Goal: Use online tool/utility

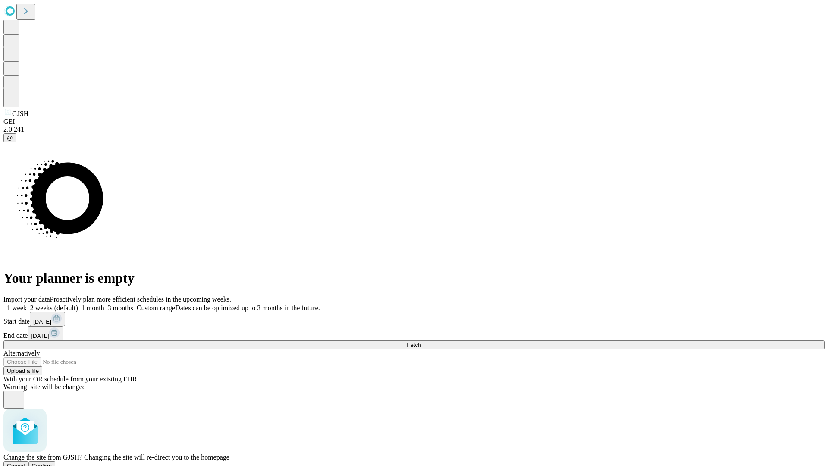
click at [52, 462] on span "Confirm" at bounding box center [42, 465] width 20 height 6
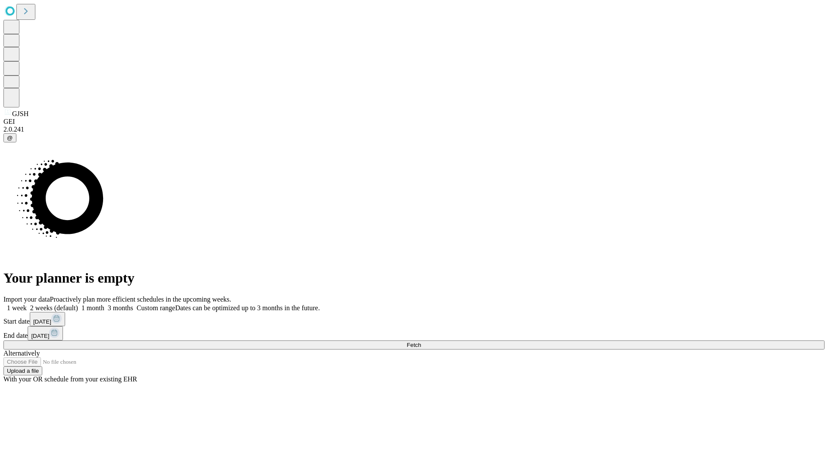
click at [104, 304] on label "1 month" at bounding box center [91, 307] width 26 height 7
click at [421, 341] on span "Fetch" at bounding box center [413, 344] width 14 height 6
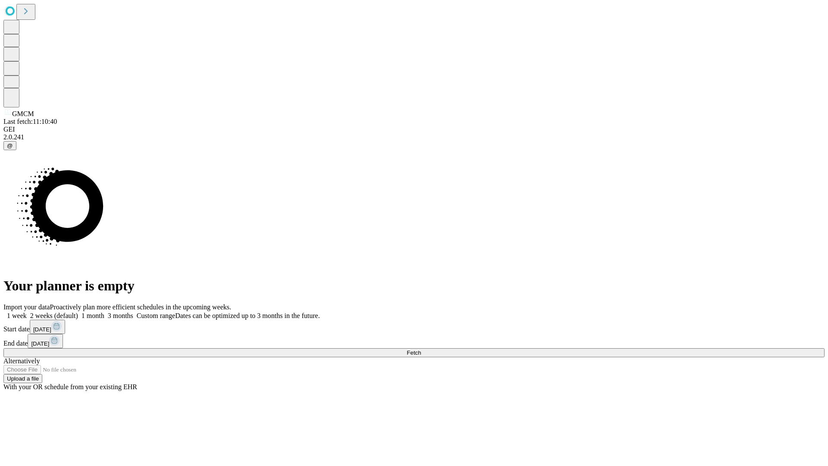
click at [104, 312] on label "1 month" at bounding box center [91, 315] width 26 height 7
click at [421, 349] on span "Fetch" at bounding box center [413, 352] width 14 height 6
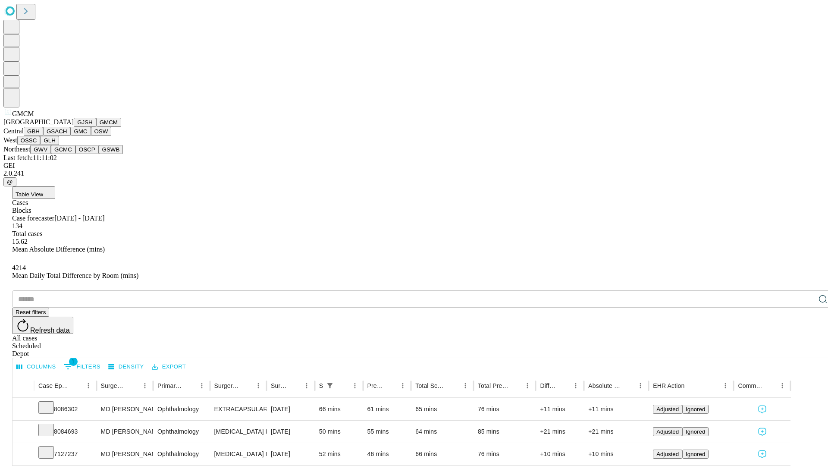
click at [43, 136] on button "GBH" at bounding box center [33, 131] width 19 height 9
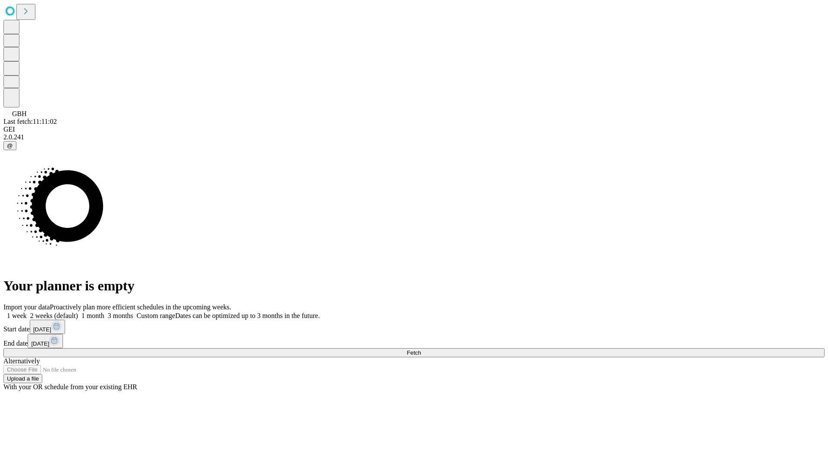
click at [104, 312] on label "1 month" at bounding box center [91, 315] width 26 height 7
click at [421, 349] on span "Fetch" at bounding box center [413, 352] width 14 height 6
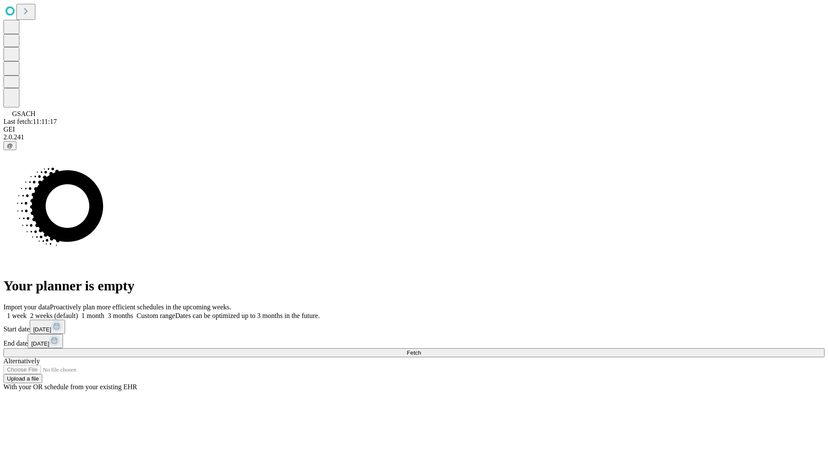
click at [104, 312] on label "1 month" at bounding box center [91, 315] width 26 height 7
click at [421, 349] on span "Fetch" at bounding box center [413, 352] width 14 height 6
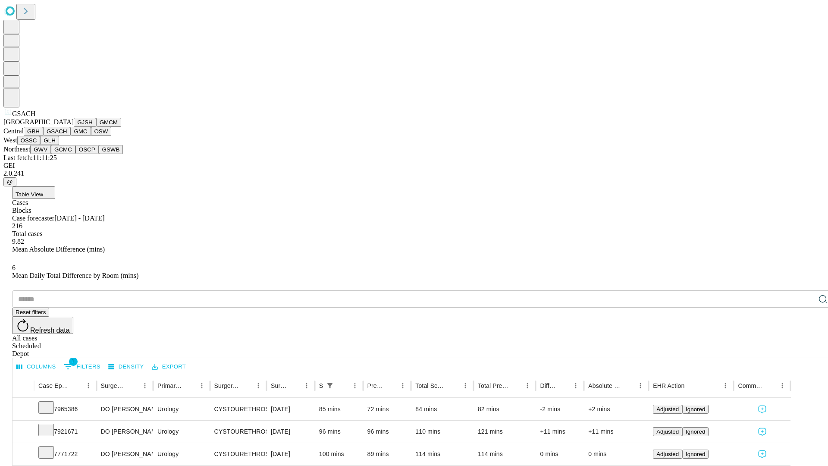
click at [70, 136] on button "GMC" at bounding box center [80, 131] width 20 height 9
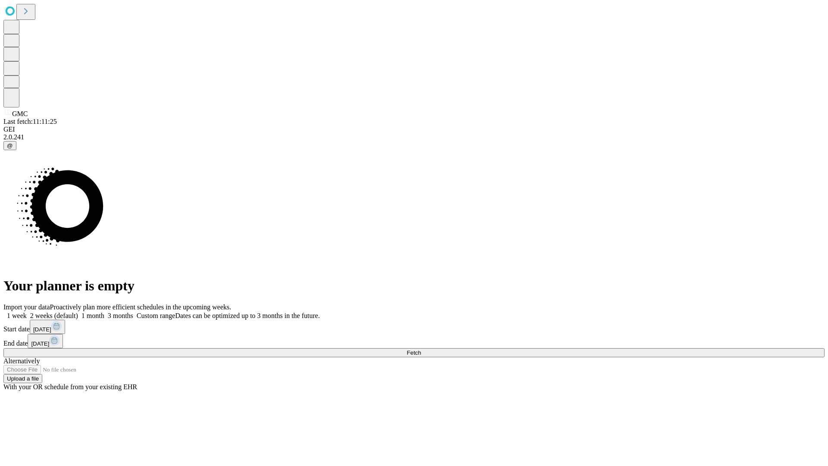
click at [104, 312] on label "1 month" at bounding box center [91, 315] width 26 height 7
click at [421, 349] on span "Fetch" at bounding box center [413, 352] width 14 height 6
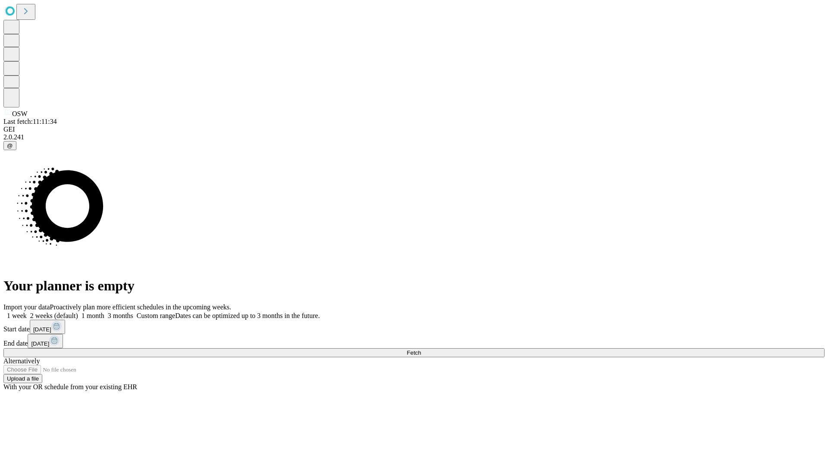
click at [104, 312] on label "1 month" at bounding box center [91, 315] width 26 height 7
click at [421, 349] on span "Fetch" at bounding box center [413, 352] width 14 height 6
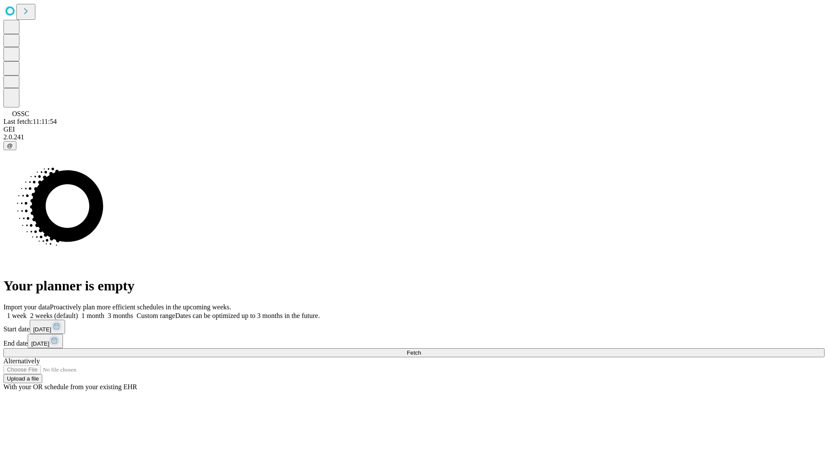
click at [104, 312] on label "1 month" at bounding box center [91, 315] width 26 height 7
click at [421, 349] on span "Fetch" at bounding box center [413, 352] width 14 height 6
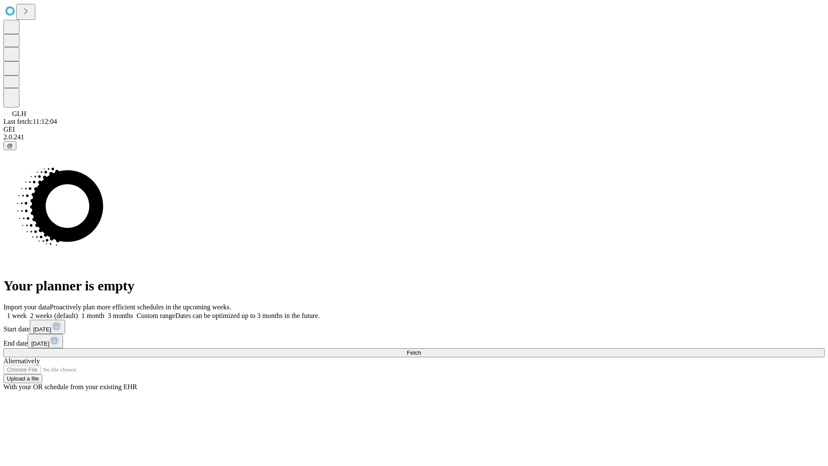
click at [104, 312] on label "1 month" at bounding box center [91, 315] width 26 height 7
click at [421, 349] on span "Fetch" at bounding box center [413, 352] width 14 height 6
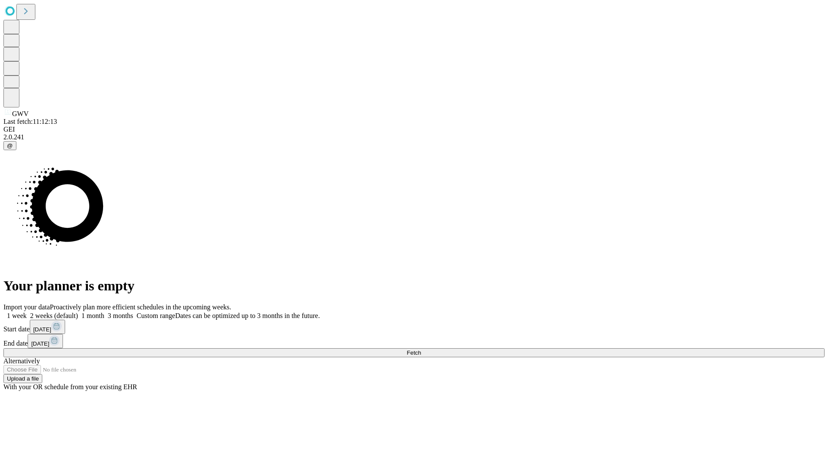
click at [104, 312] on label "1 month" at bounding box center [91, 315] width 26 height 7
click at [421, 349] on span "Fetch" at bounding box center [413, 352] width 14 height 6
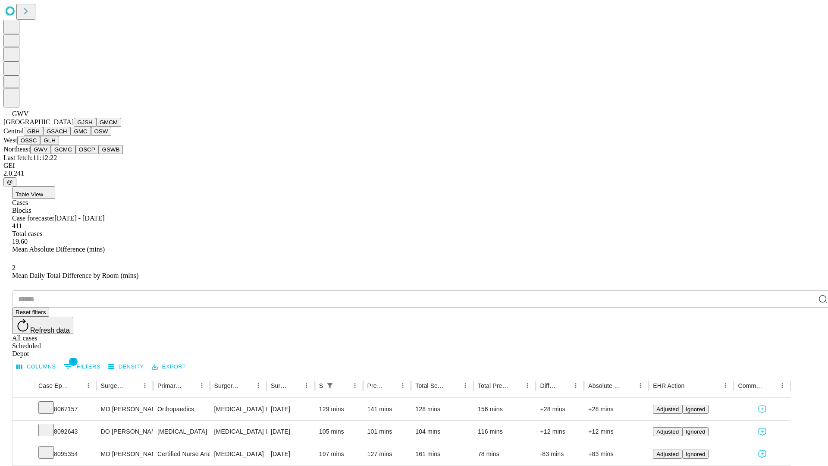
click at [67, 154] on button "GCMC" at bounding box center [63, 149] width 25 height 9
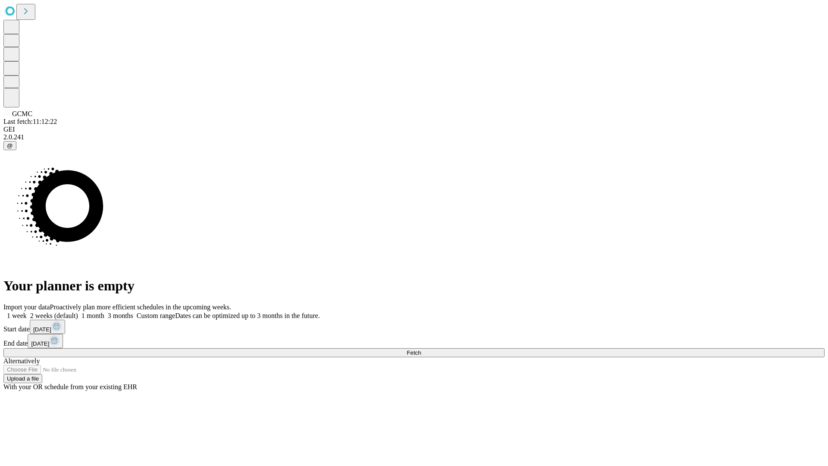
click at [104, 312] on label "1 month" at bounding box center [91, 315] width 26 height 7
click at [421, 349] on span "Fetch" at bounding box center [413, 352] width 14 height 6
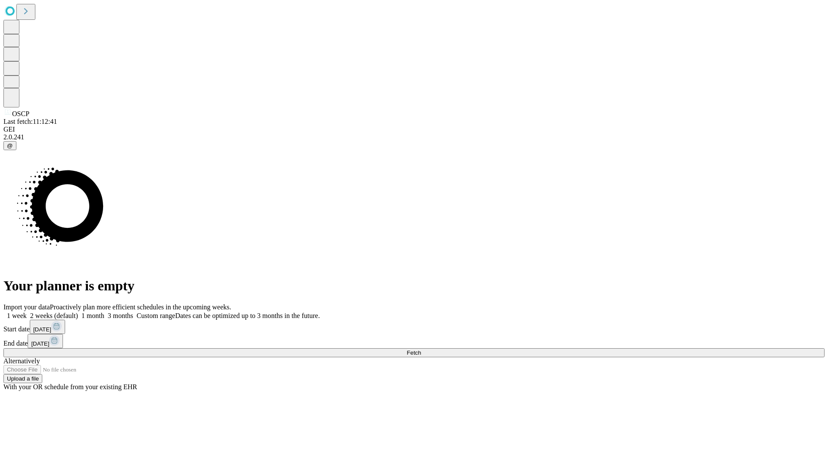
click at [104, 312] on label "1 month" at bounding box center [91, 315] width 26 height 7
click at [421, 349] on span "Fetch" at bounding box center [413, 352] width 14 height 6
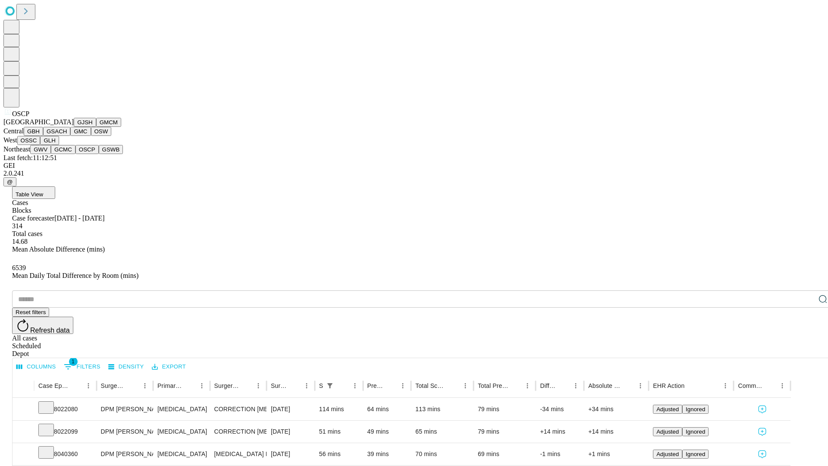
click at [99, 154] on button "GSWB" at bounding box center [111, 149] width 25 height 9
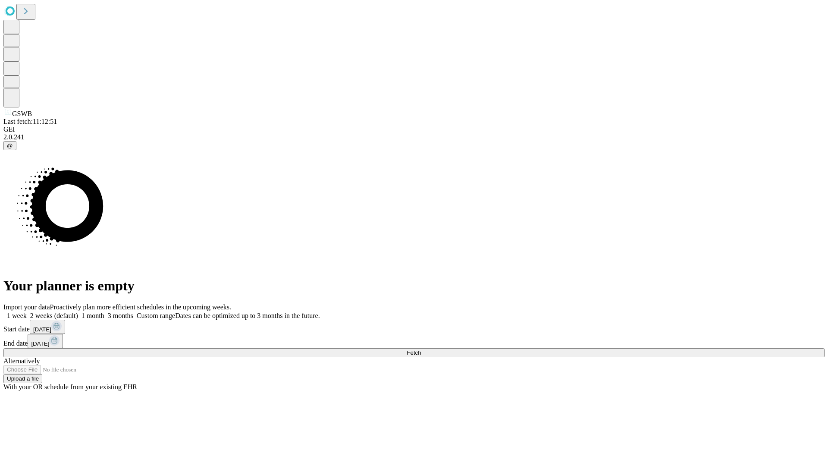
click at [421, 349] on span "Fetch" at bounding box center [413, 352] width 14 height 6
